Goal: Go to known website: Access a specific website the user already knows

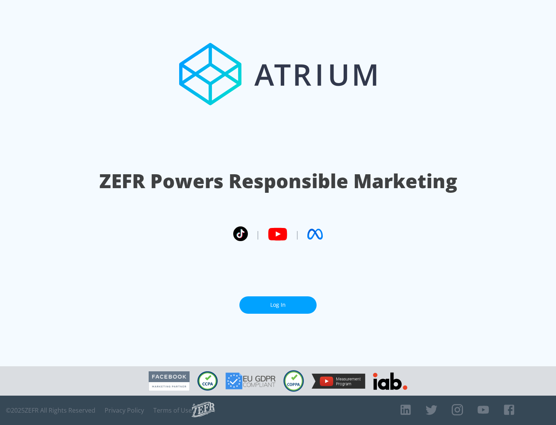
click at [278, 301] on link "Log In" at bounding box center [277, 304] width 77 height 17
